Goal: Information Seeking & Learning: Find specific fact

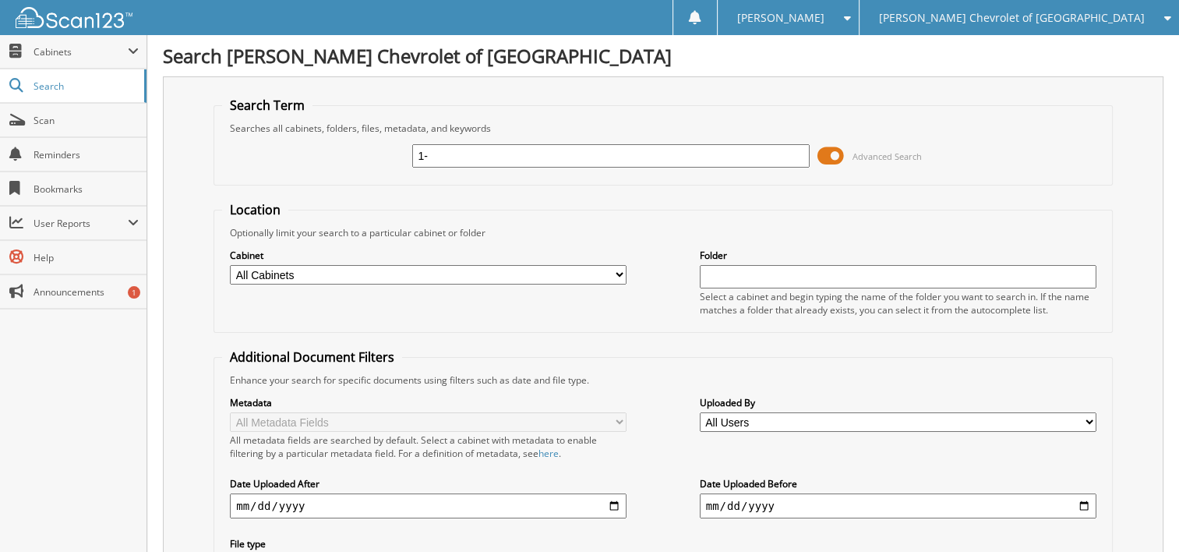
type input "1"
type input "RADIATOR"
click at [495, 156] on input "RADIATOR" at bounding box center [610, 155] width 397 height 23
type input "R"
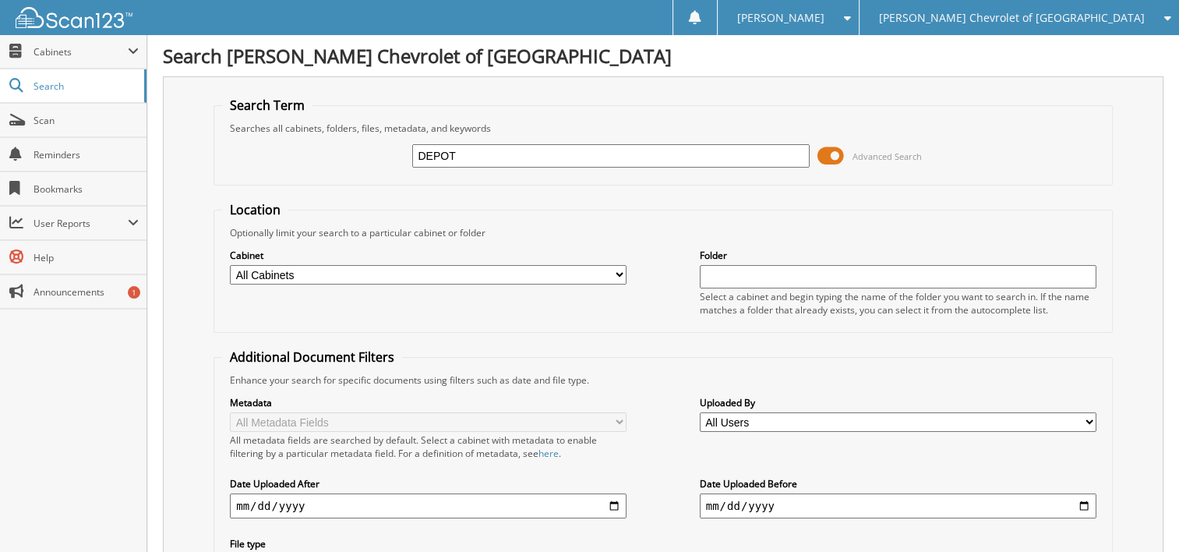
type input "DEPOT"
click at [469, 162] on input "DEPOT" at bounding box center [610, 155] width 397 height 23
type input "D"
type input "RADIATOR"
